Goal: Find specific page/section: Find specific page/section

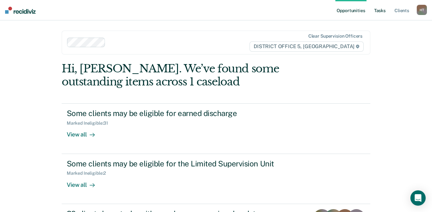
click at [378, 11] on link "Tasks" at bounding box center [380, 10] width 14 height 20
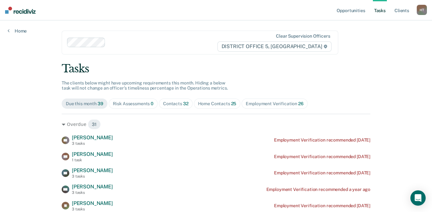
click at [260, 100] on span "Employment Verification 26" at bounding box center [275, 103] width 66 height 10
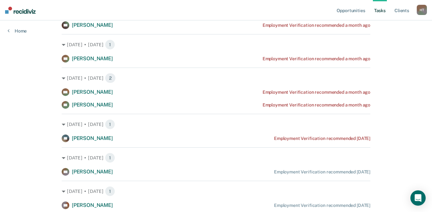
scroll to position [636, 0]
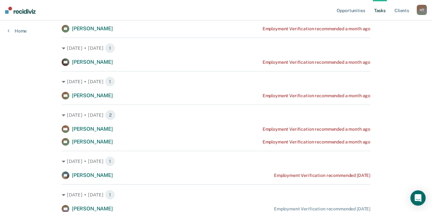
drag, startPoint x: 429, startPoint y: 166, endPoint x: 429, endPoint y: 161, distance: 5.1
drag, startPoint x: 429, startPoint y: 161, endPoint x: 411, endPoint y: 151, distance: 20.2
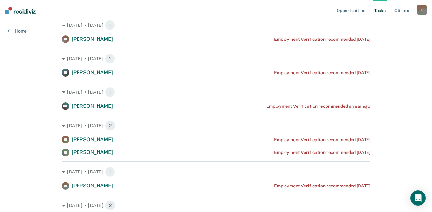
scroll to position [28, 0]
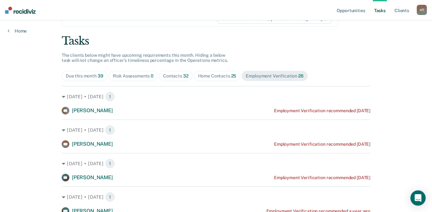
click at [220, 73] on span "Home Contacts 25" at bounding box center [217, 76] width 47 height 10
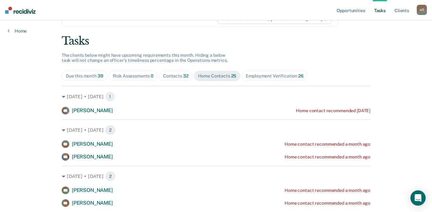
click at [174, 76] on div "Contacts 32" at bounding box center [175, 75] width 25 height 5
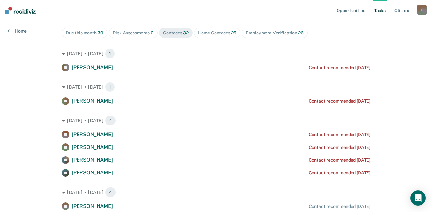
scroll to position [70, 0]
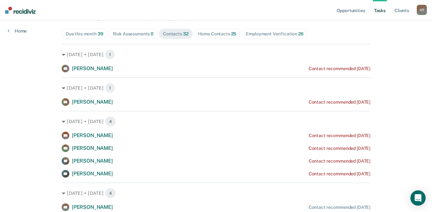
click at [256, 36] on span "Employment Verification 26" at bounding box center [275, 34] width 66 height 10
